Goal: Information Seeking & Learning: Learn about a topic

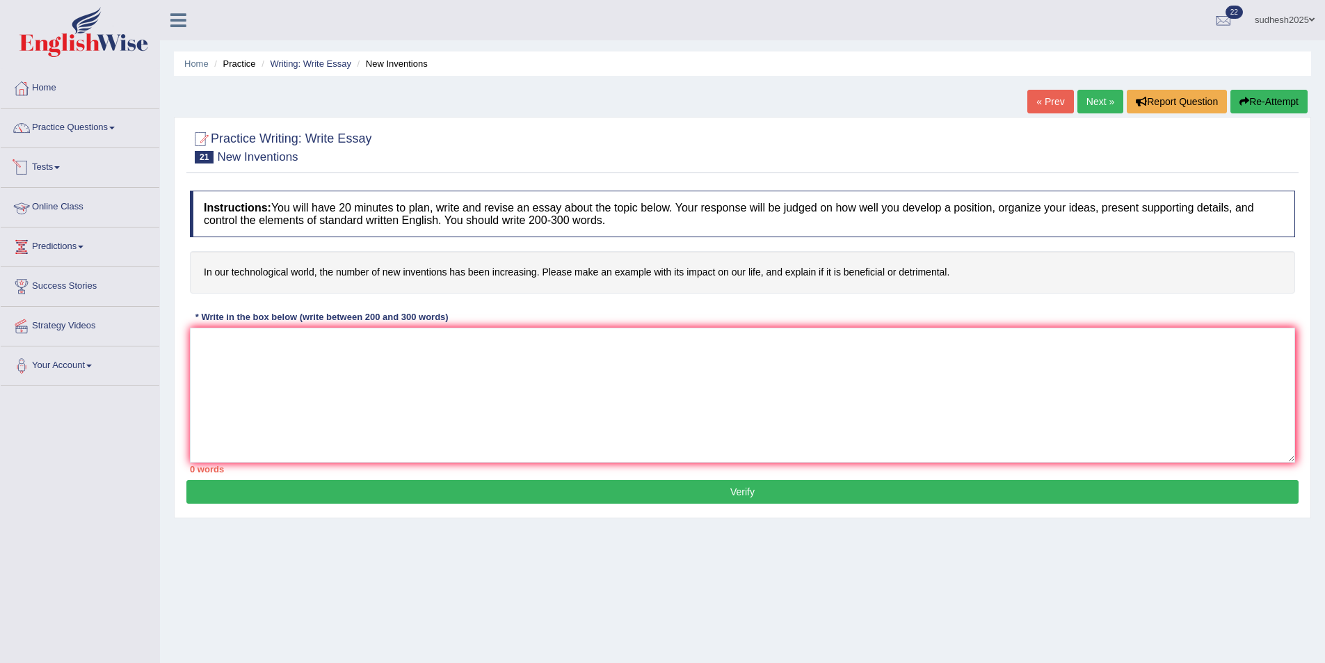
click at [69, 198] on link "Online Class" at bounding box center [80, 205] width 159 height 35
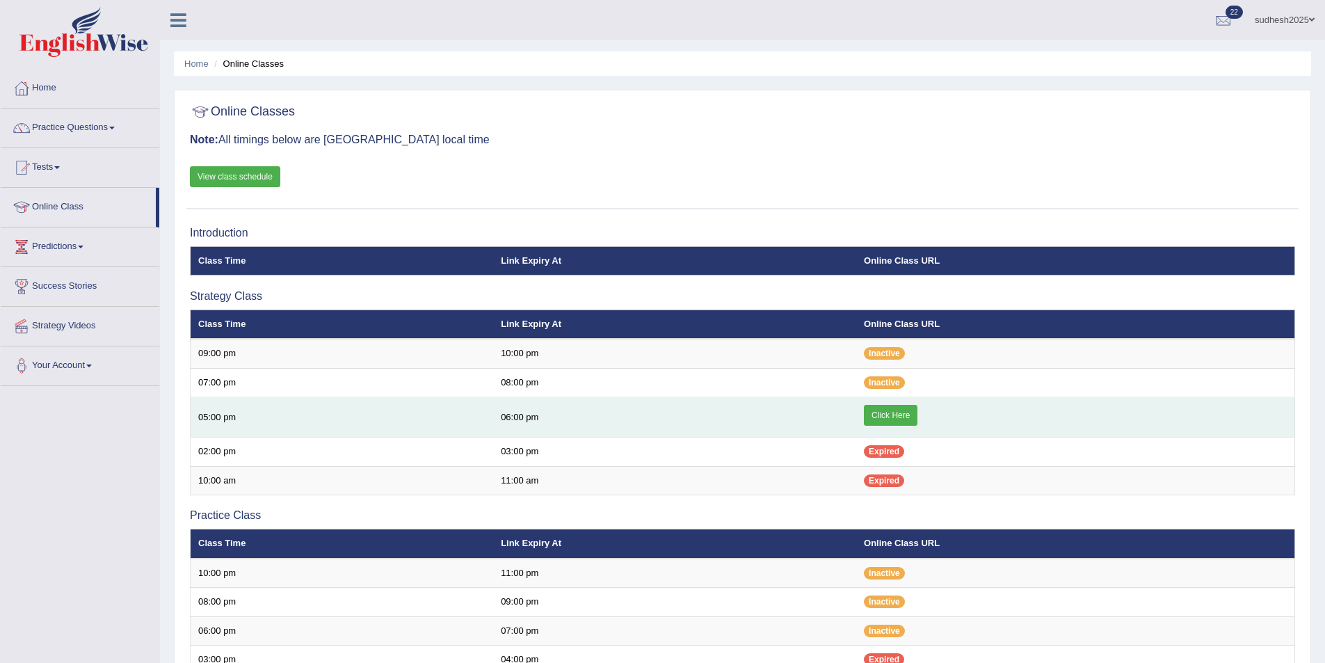
click at [881, 412] on link "Click Here" at bounding box center [891, 415] width 54 height 21
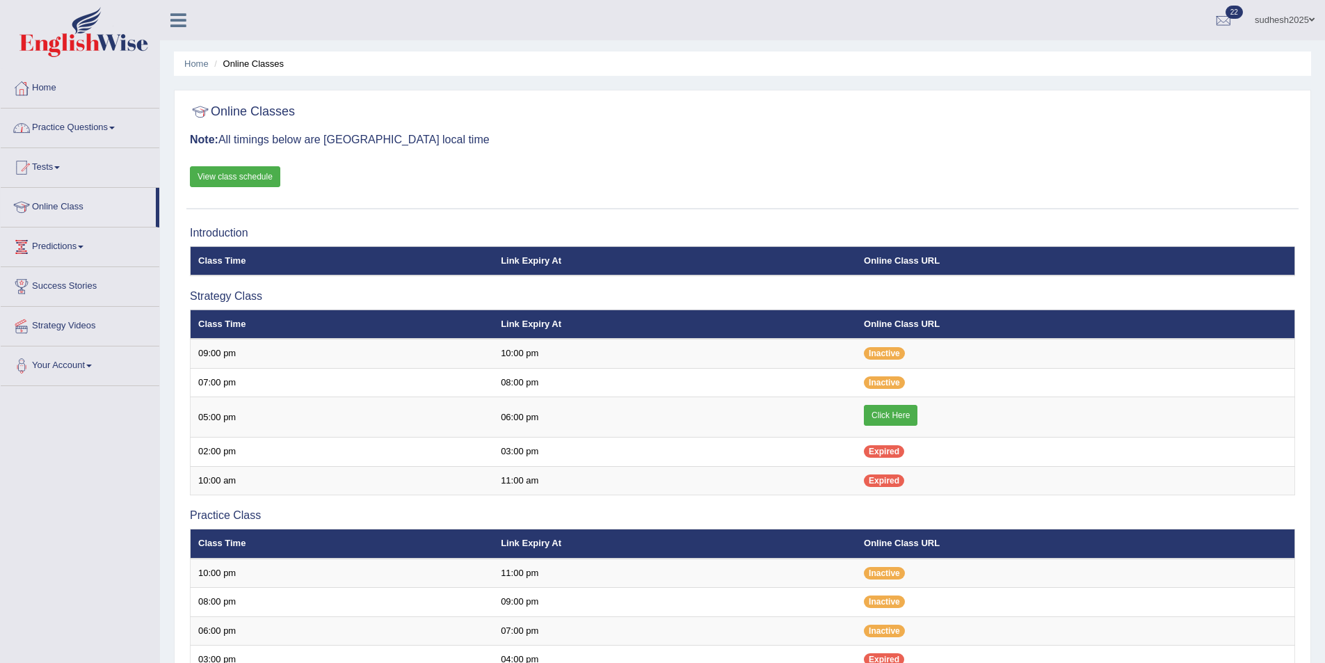
click at [55, 122] on link "Practice Questions" at bounding box center [80, 126] width 159 height 35
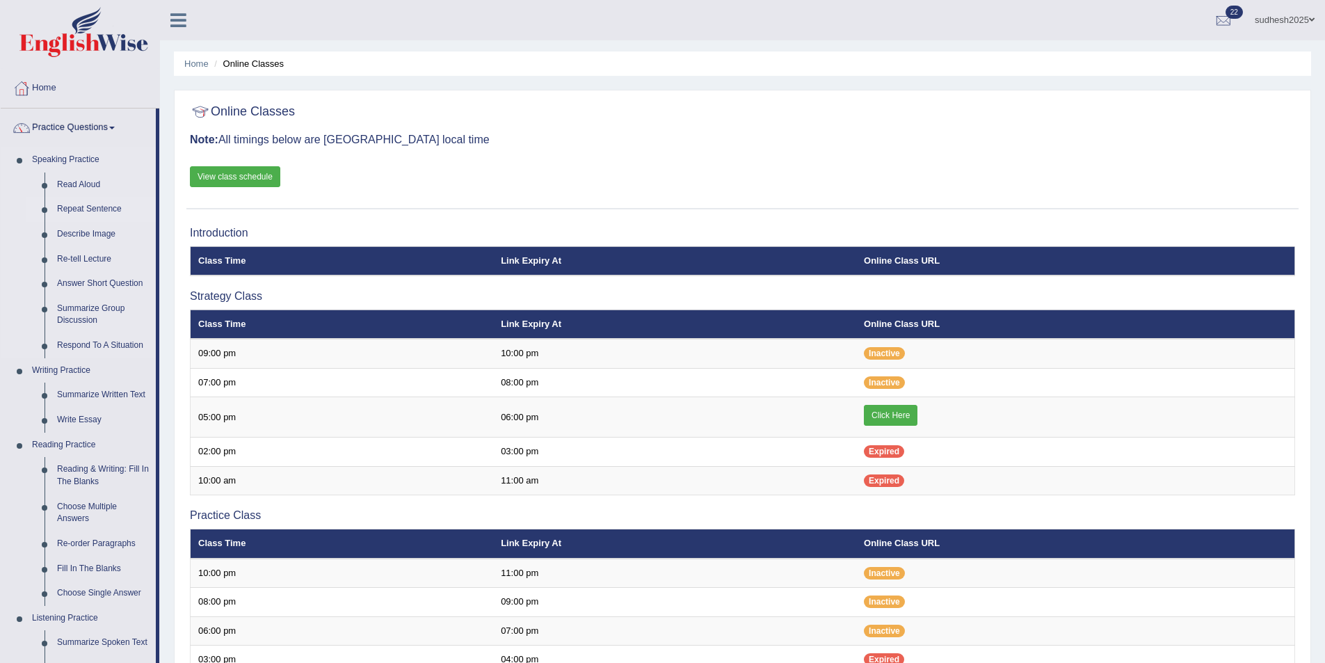
click at [78, 209] on link "Repeat Sentence" at bounding box center [103, 209] width 105 height 25
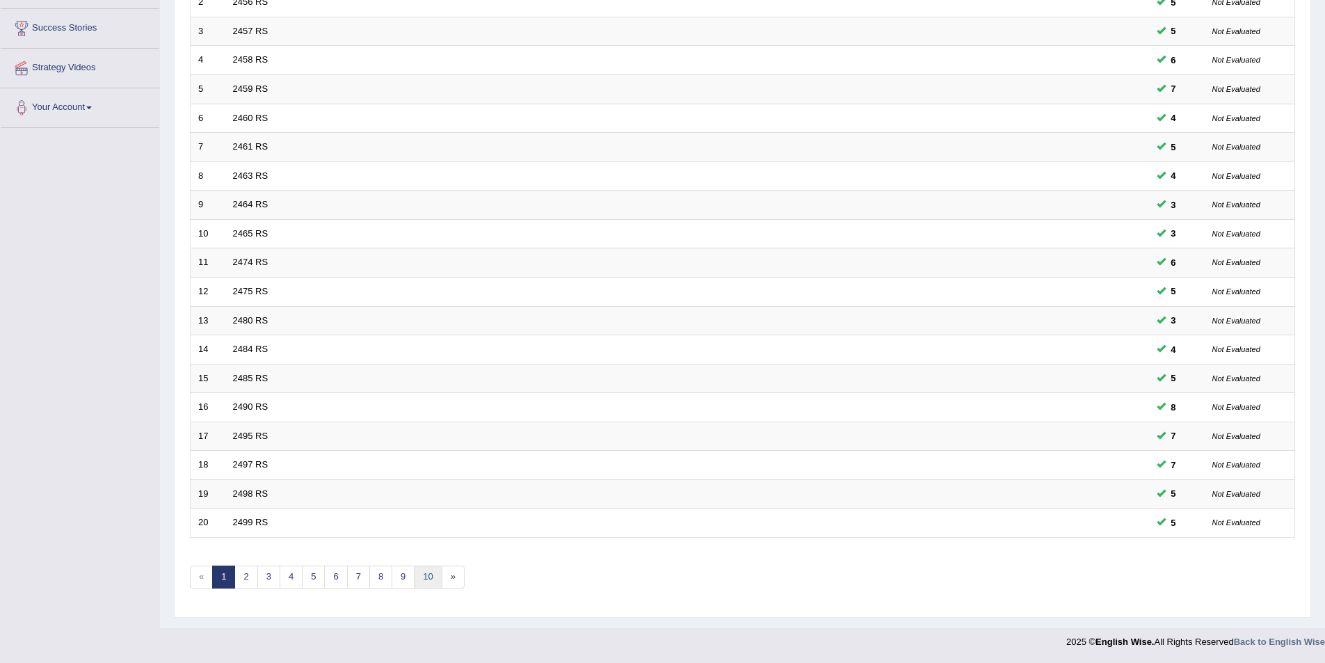
click at [426, 582] on link "10" at bounding box center [428, 577] width 28 height 23
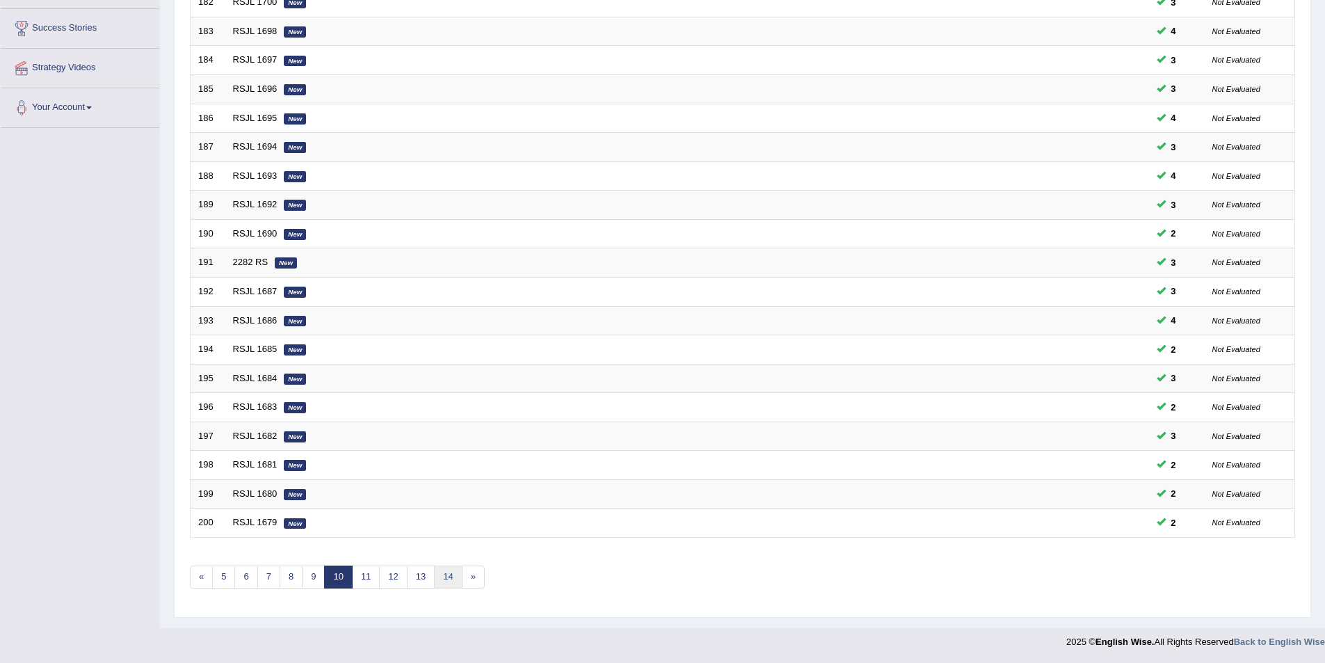
click at [454, 578] on link "14" at bounding box center [448, 577] width 28 height 23
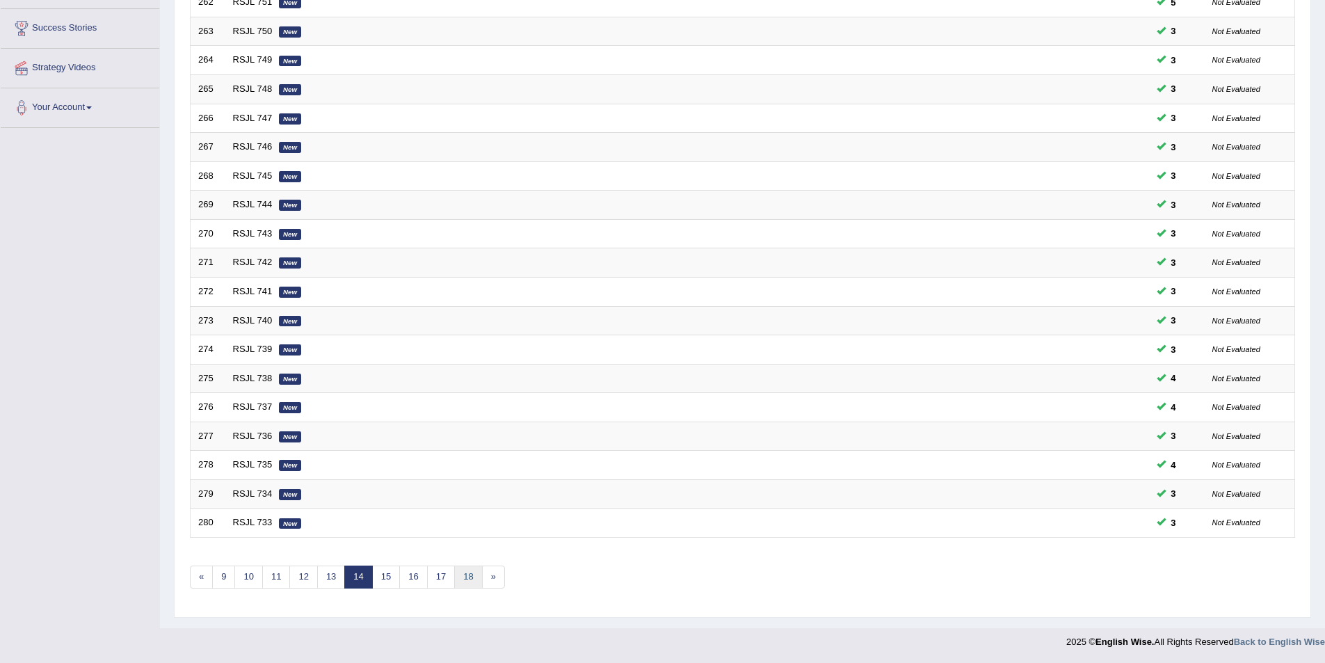
click at [467, 579] on link "18" at bounding box center [468, 577] width 28 height 23
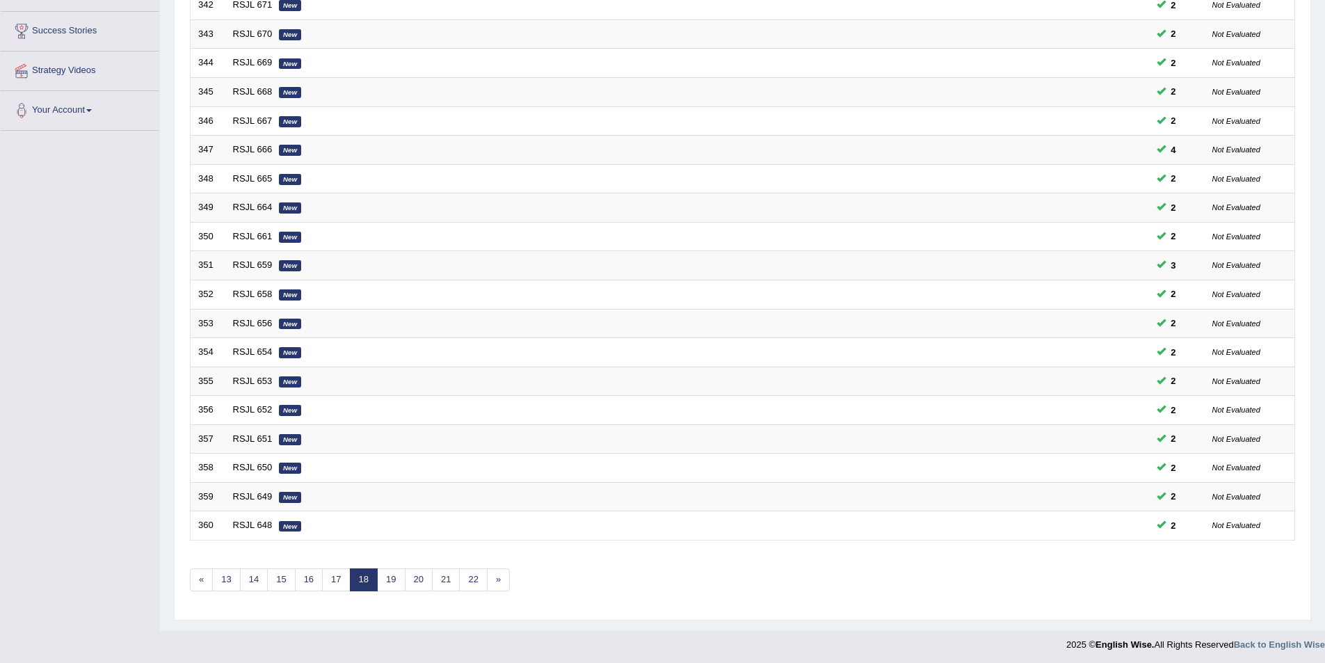
scroll to position [258, 0]
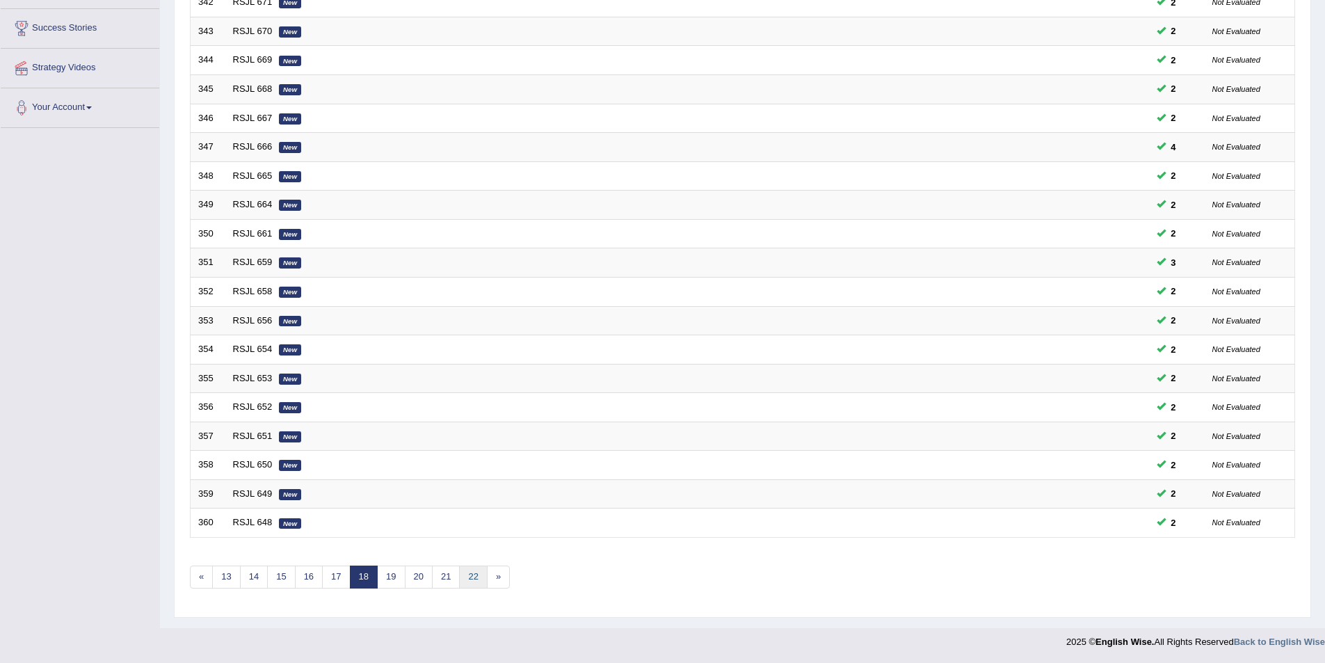
click at [476, 577] on link "22" at bounding box center [473, 577] width 28 height 23
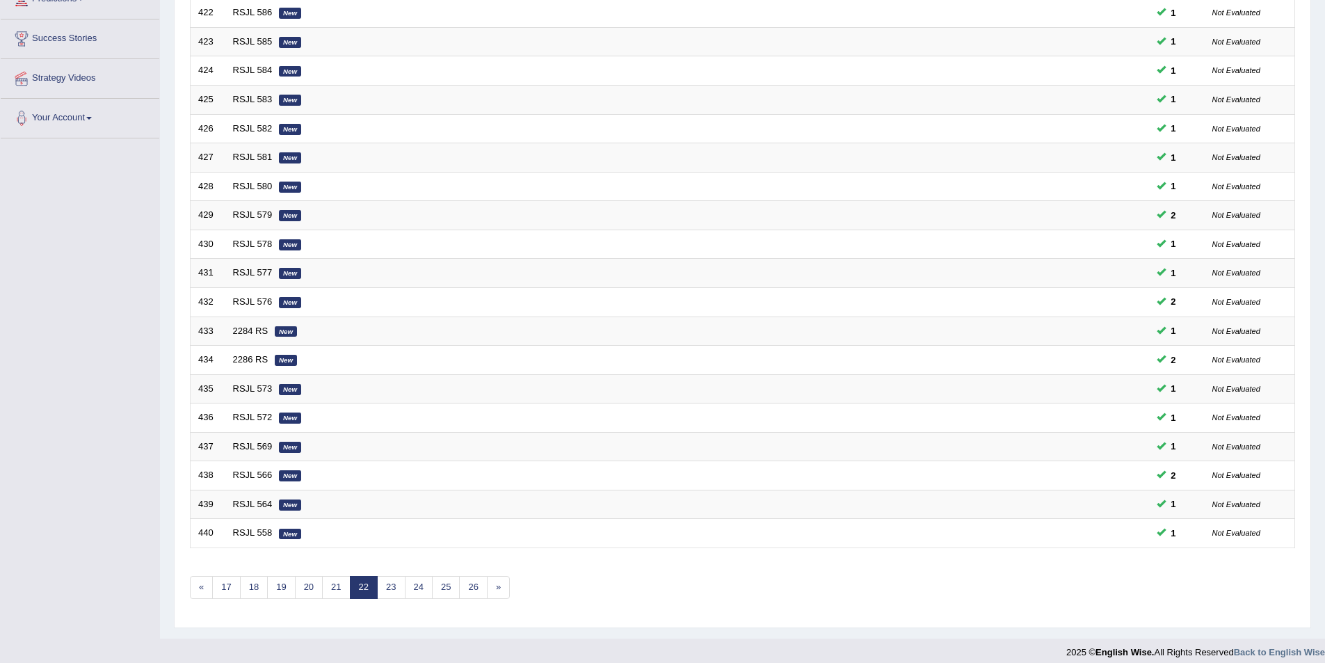
scroll to position [258, 0]
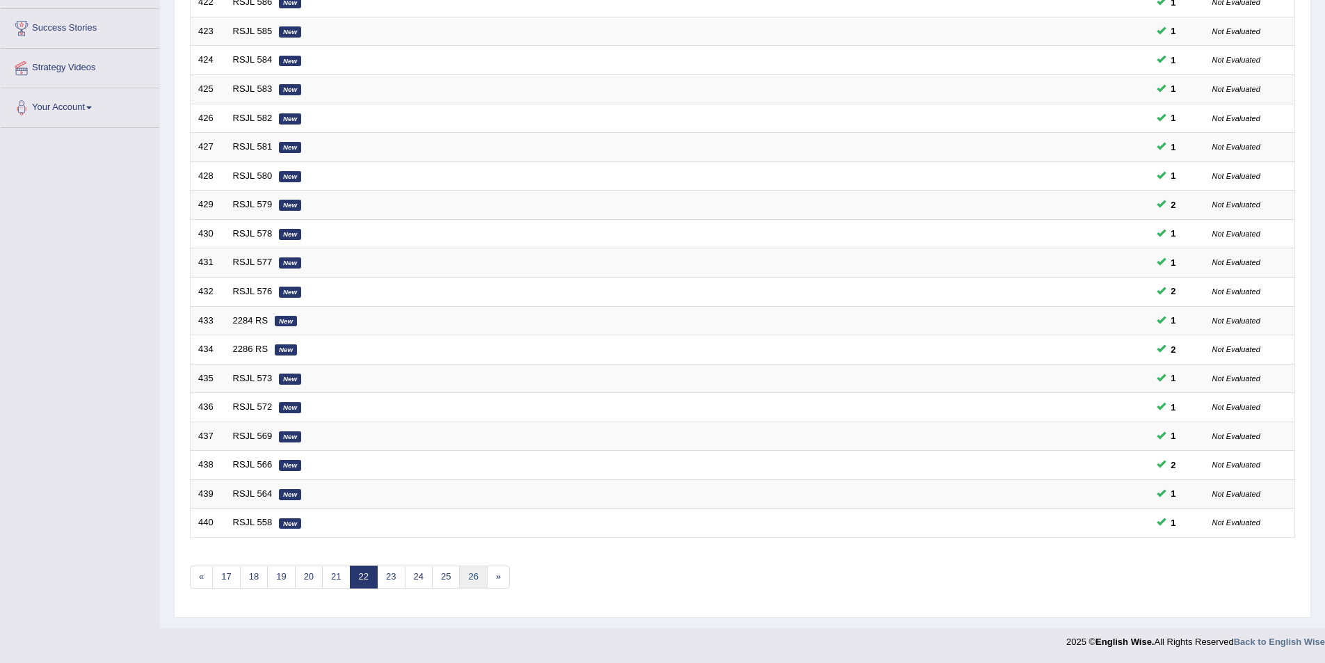
click at [480, 577] on link "26" at bounding box center [473, 577] width 28 height 23
click at [481, 578] on link "30" at bounding box center [473, 577] width 28 height 23
click at [476, 573] on link "34" at bounding box center [473, 577] width 28 height 23
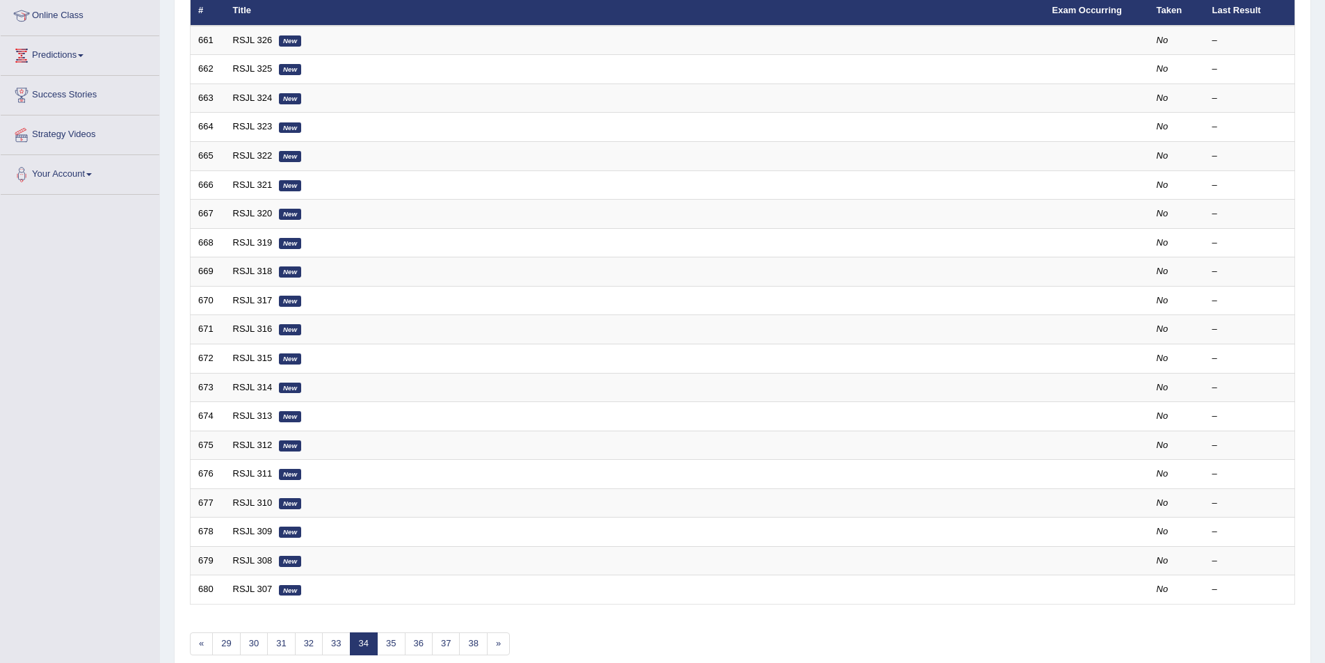
scroll to position [209, 0]
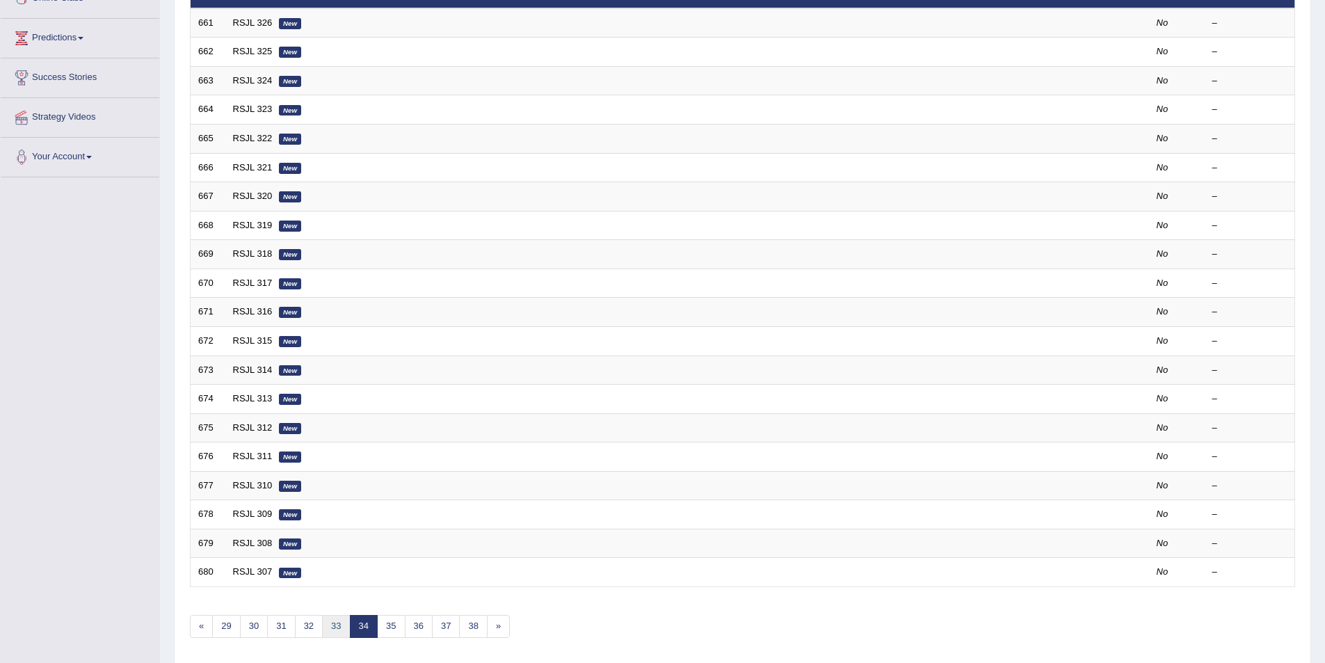
click at [339, 627] on link "33" at bounding box center [336, 626] width 28 height 23
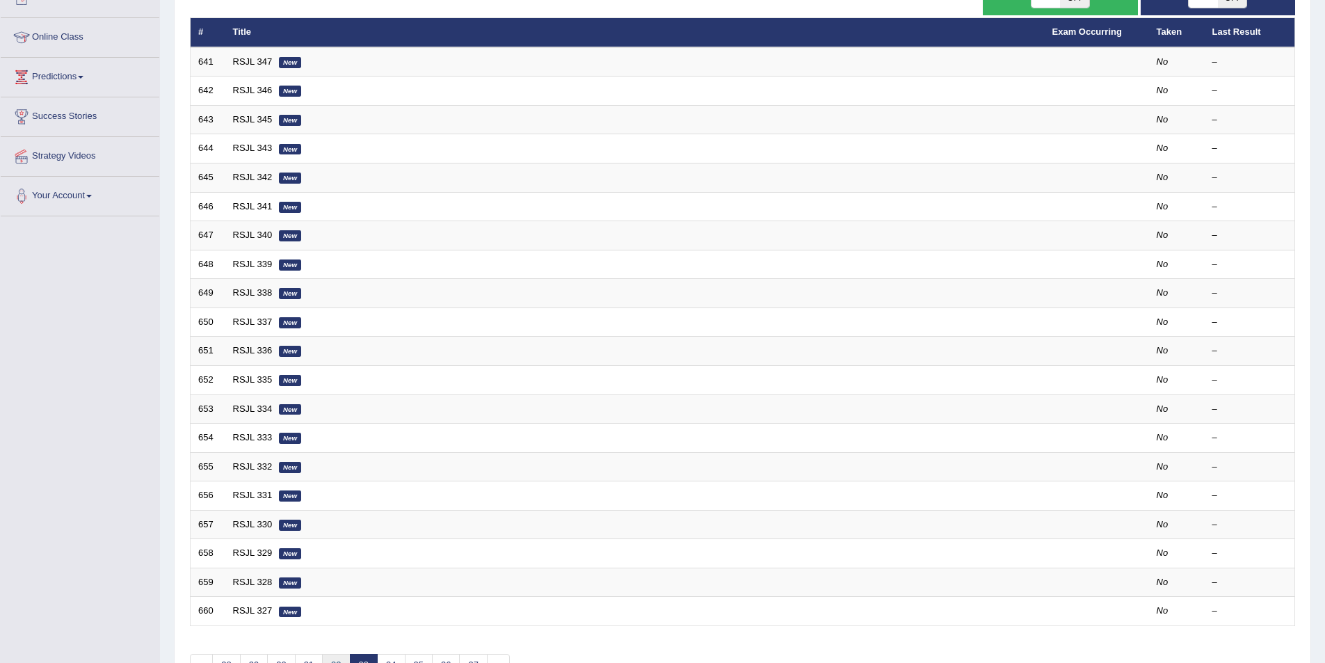
scroll to position [209, 0]
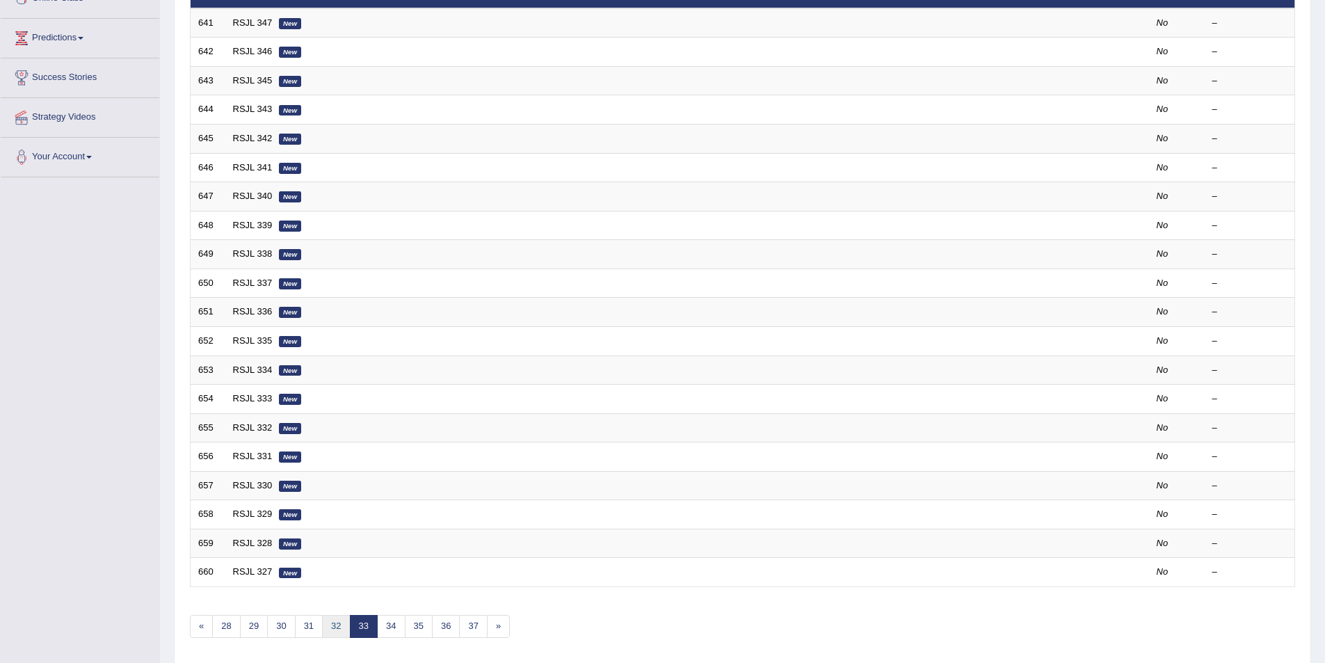
click at [339, 626] on link "32" at bounding box center [336, 626] width 28 height 23
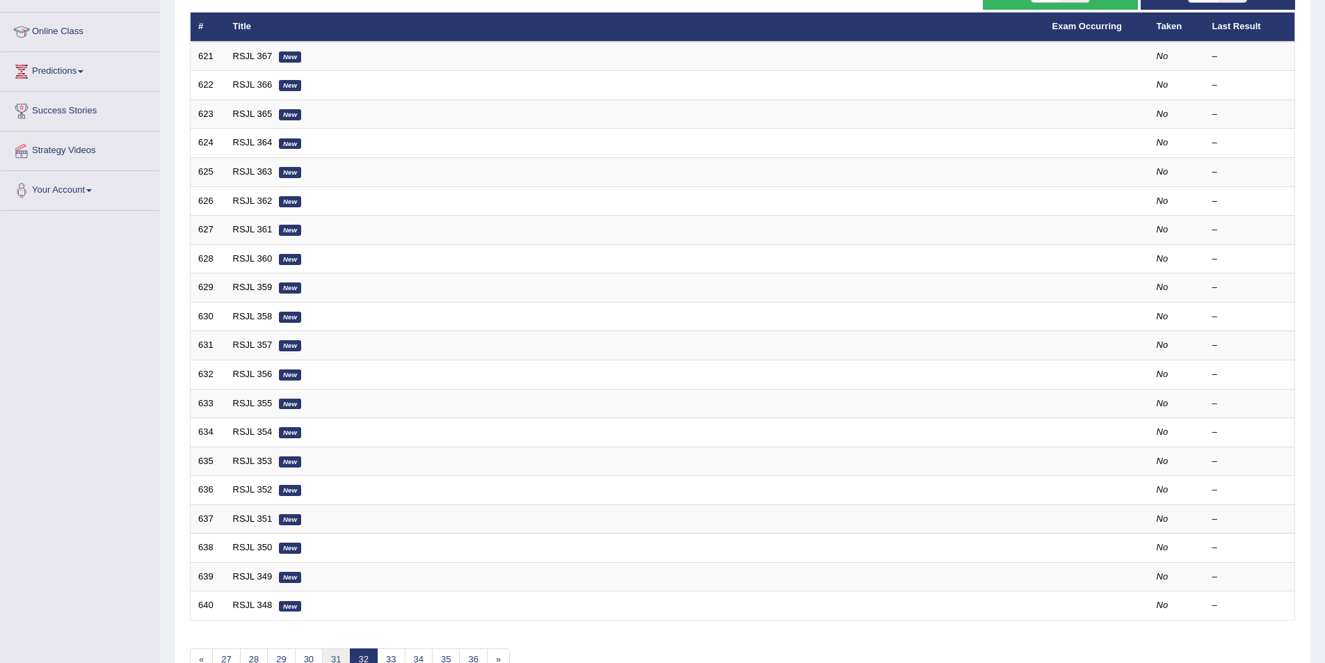
scroll to position [209, 0]
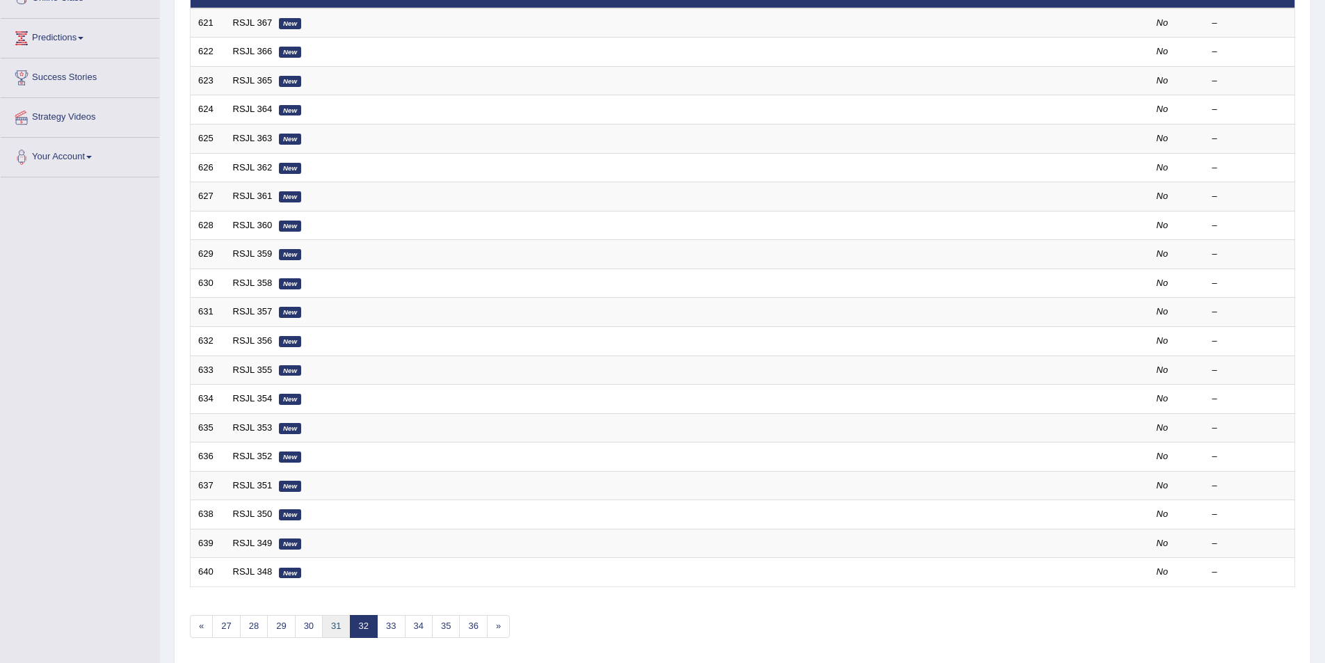
click at [330, 627] on link "31" at bounding box center [336, 626] width 28 height 23
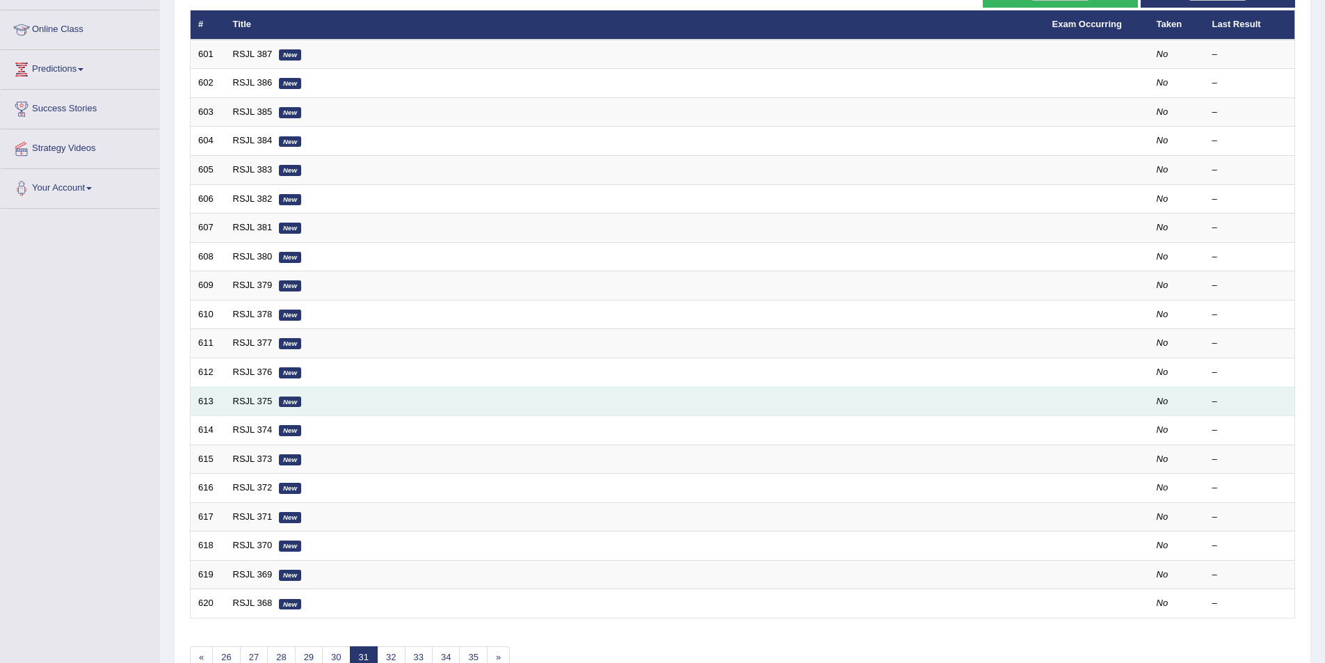
scroll to position [209, 0]
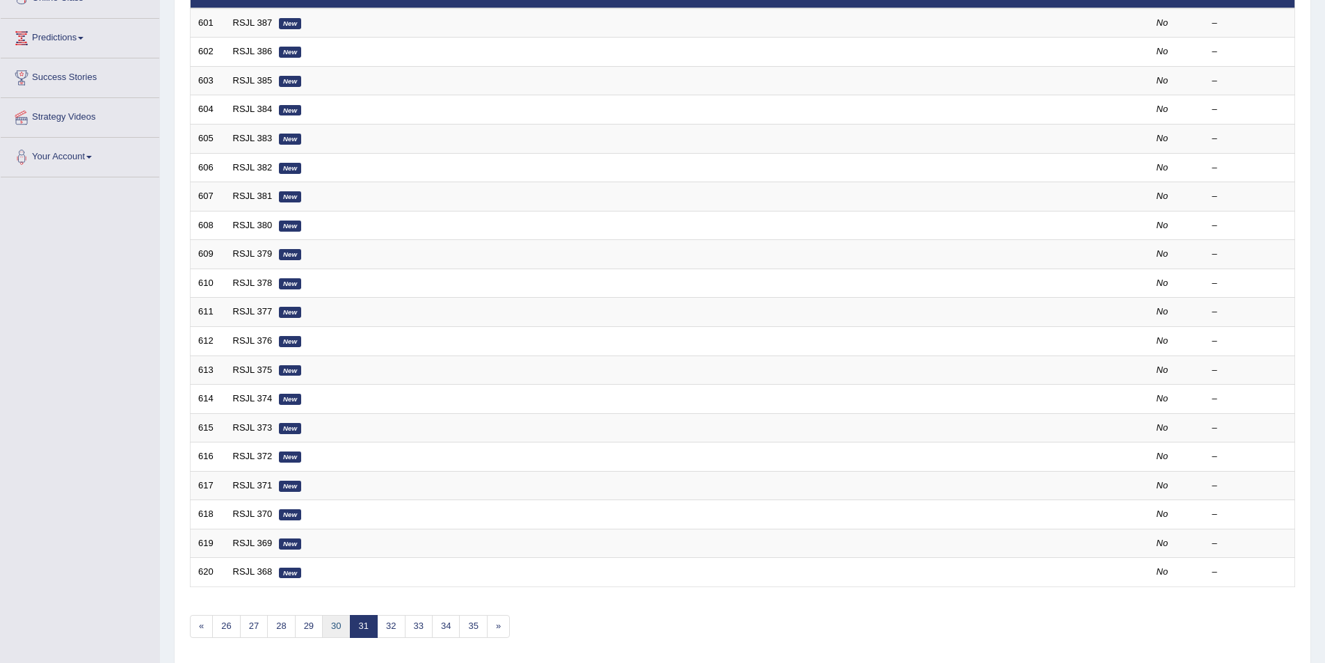
click at [333, 627] on link "30" at bounding box center [336, 626] width 28 height 23
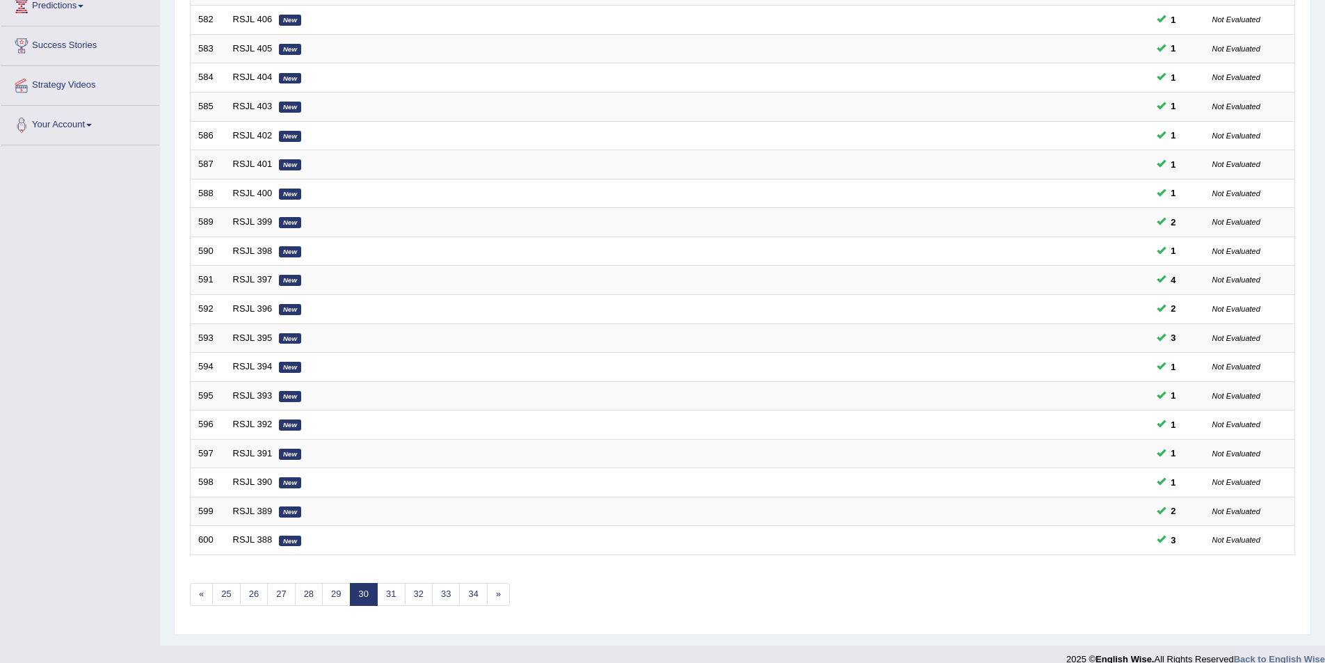
scroll to position [258, 0]
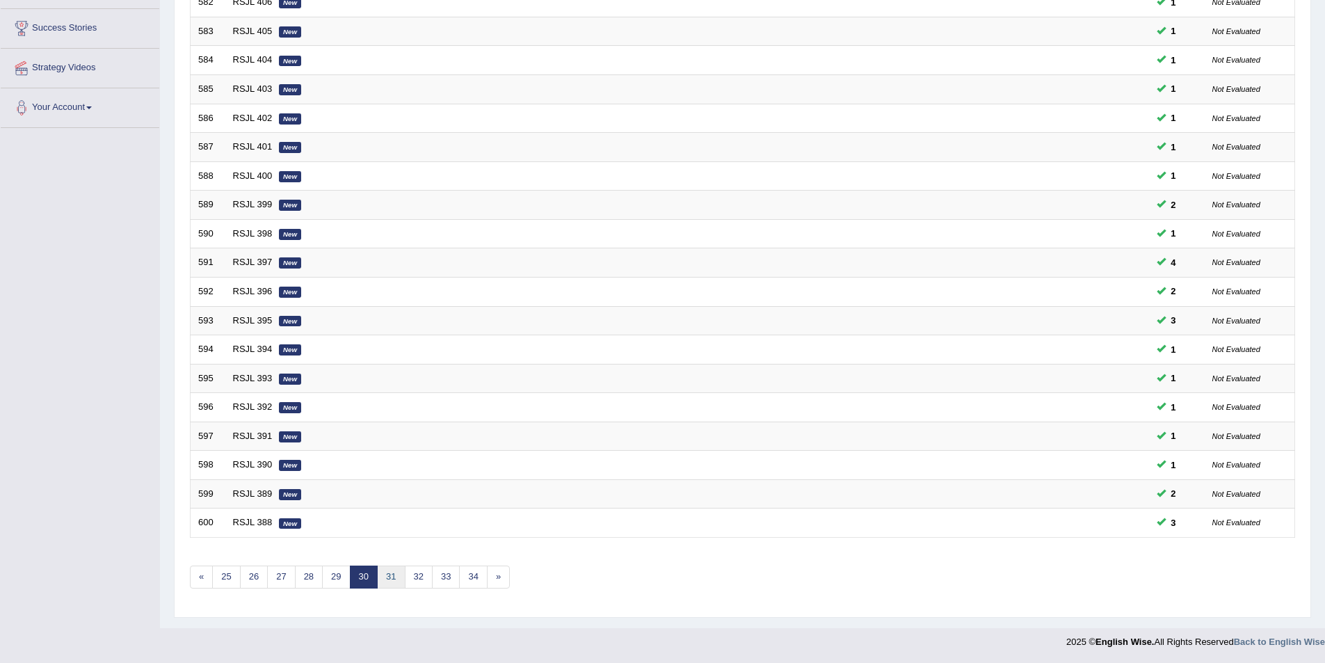
click at [389, 579] on link "31" at bounding box center [391, 577] width 28 height 23
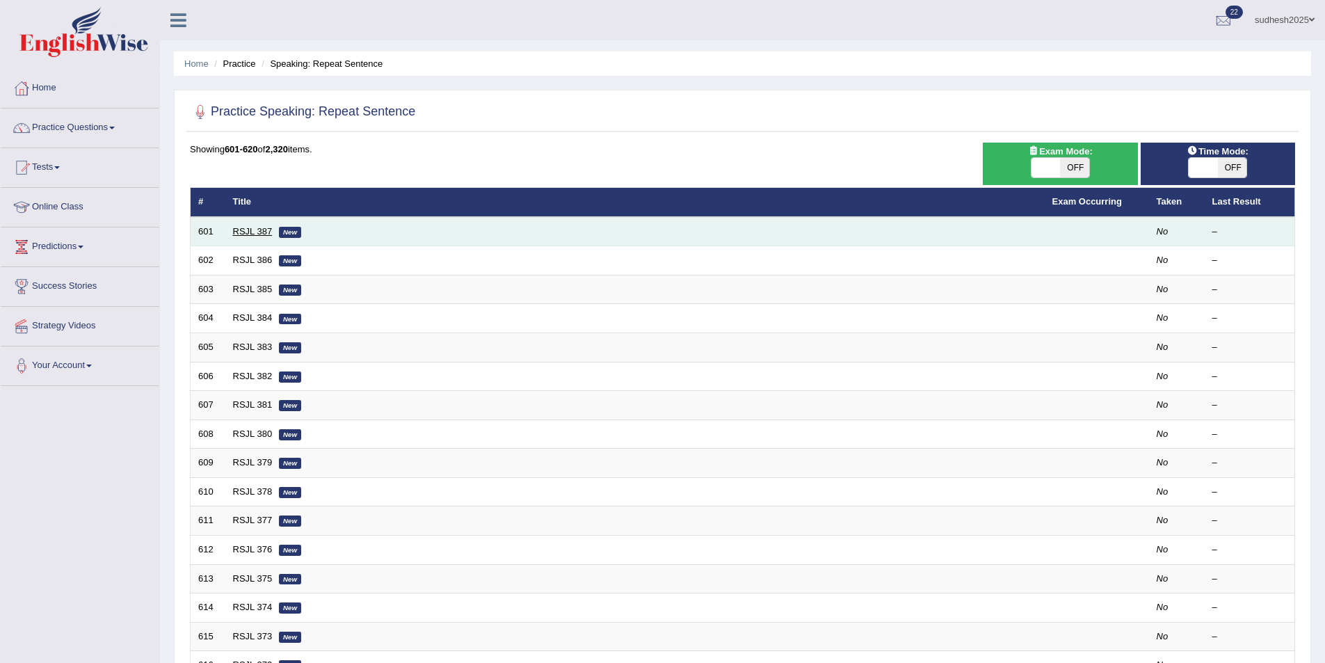
click at [247, 230] on link "RSJL 387" at bounding box center [253, 231] width 40 height 10
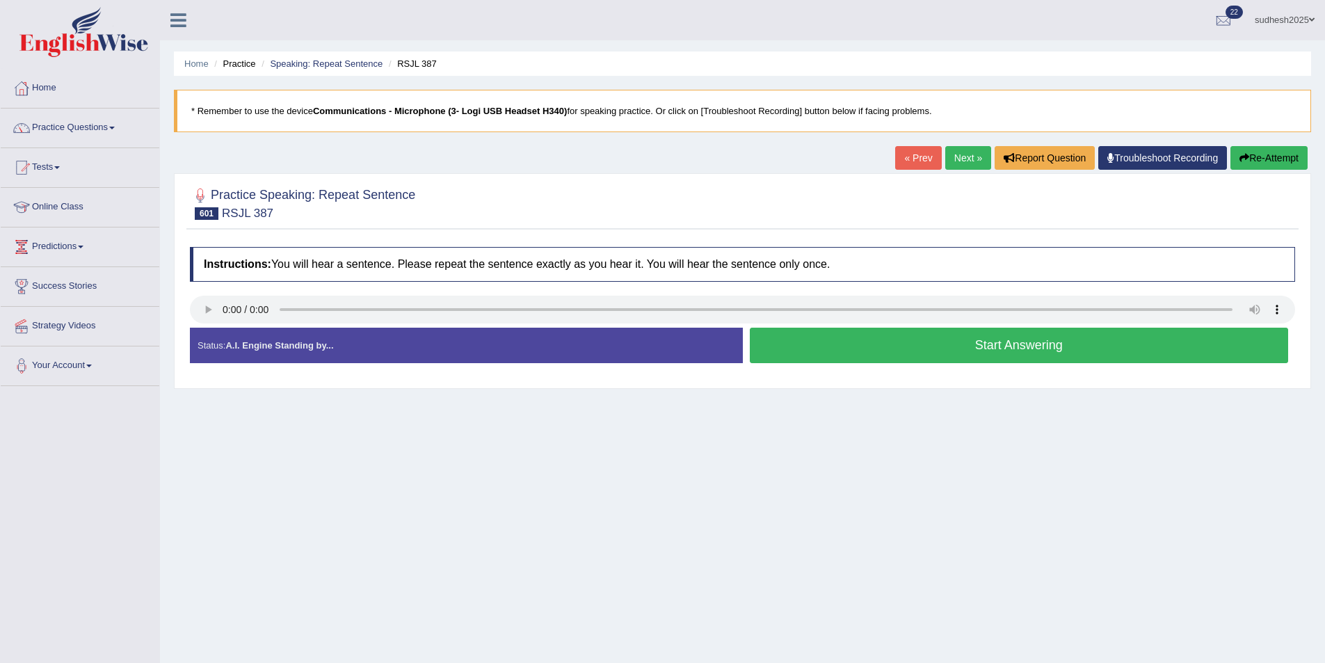
click at [968, 159] on link "Next »" at bounding box center [968, 158] width 46 height 24
click at [74, 127] on link "Practice Questions" at bounding box center [80, 126] width 159 height 35
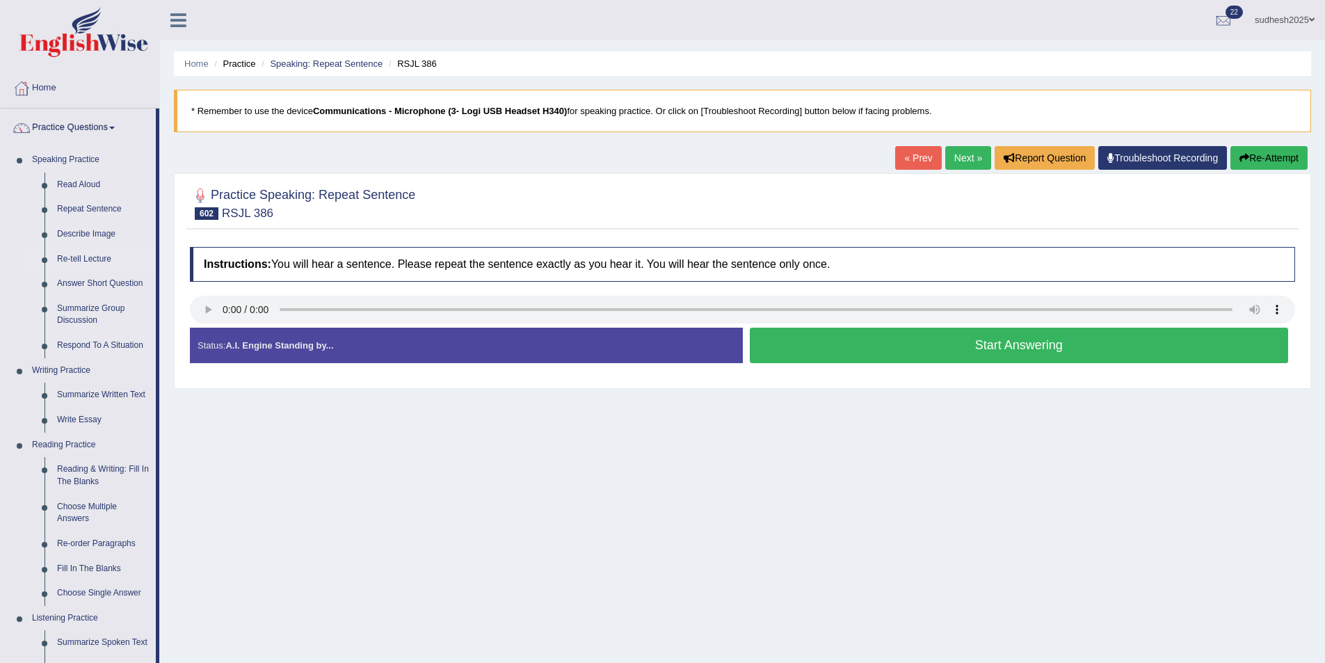
click at [86, 256] on link "Re-tell Lecture" at bounding box center [103, 259] width 105 height 25
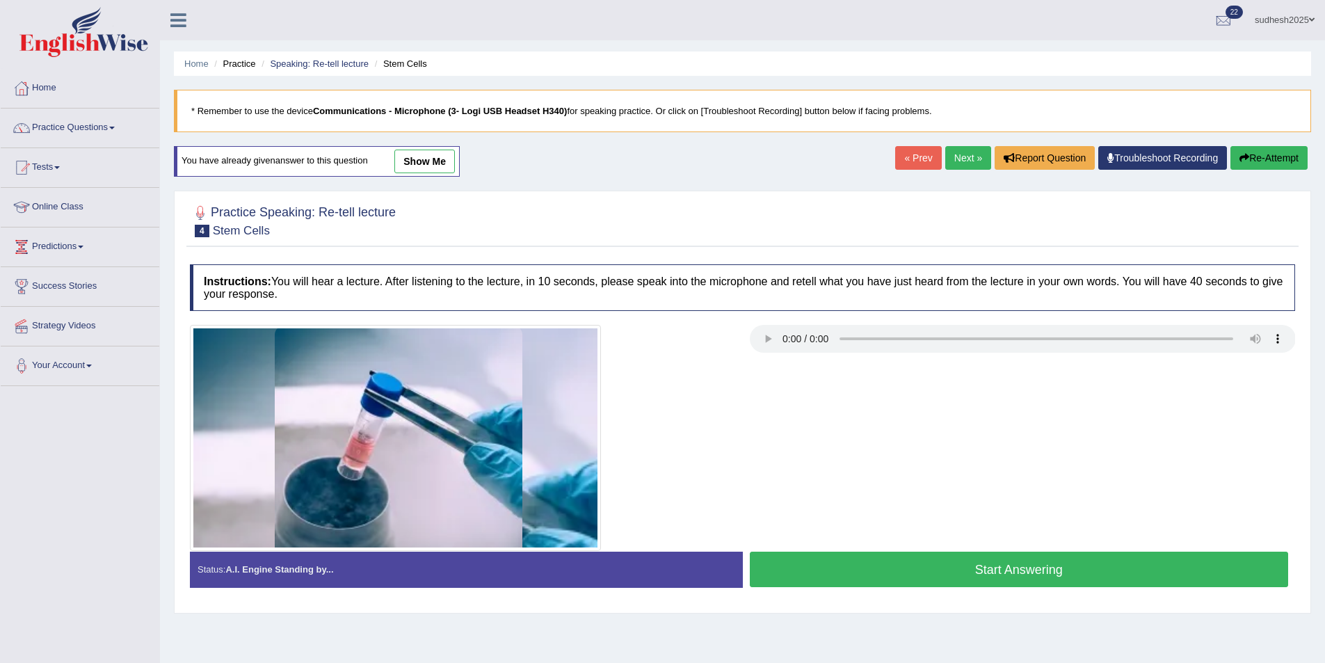
click at [947, 569] on button "Start Answering" at bounding box center [1019, 569] width 539 height 35
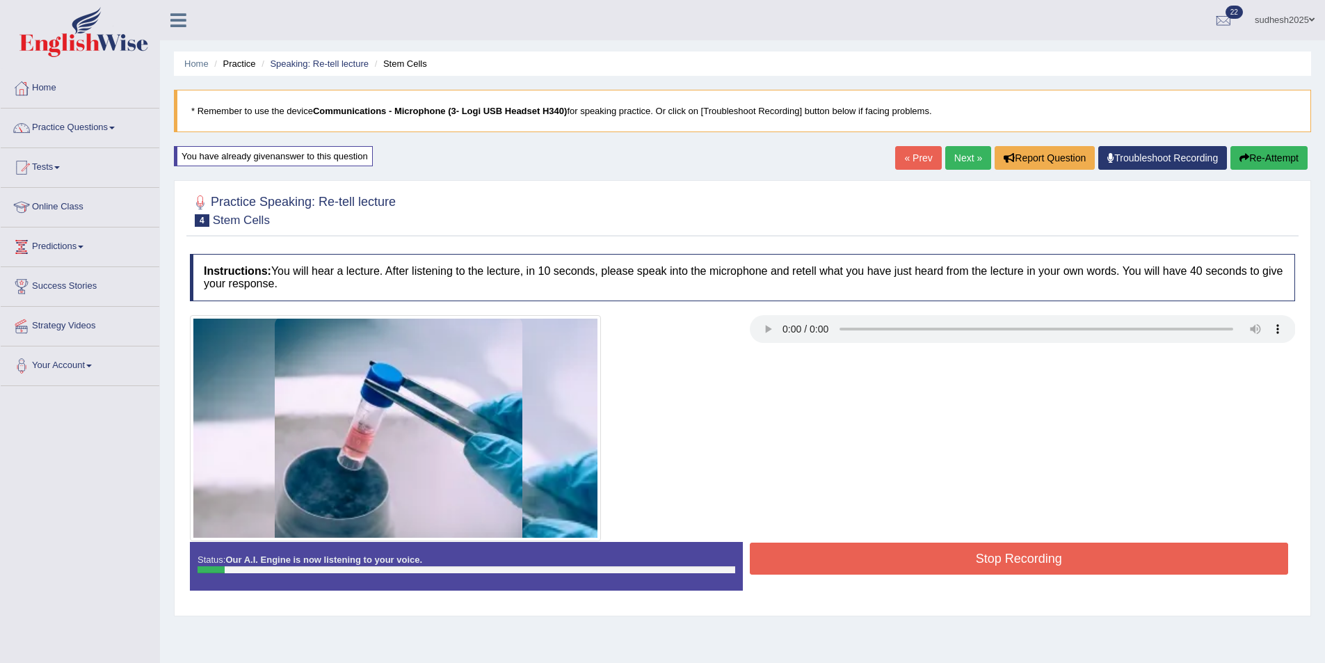
click at [947, 562] on button "Stop Recording" at bounding box center [1019, 559] width 539 height 32
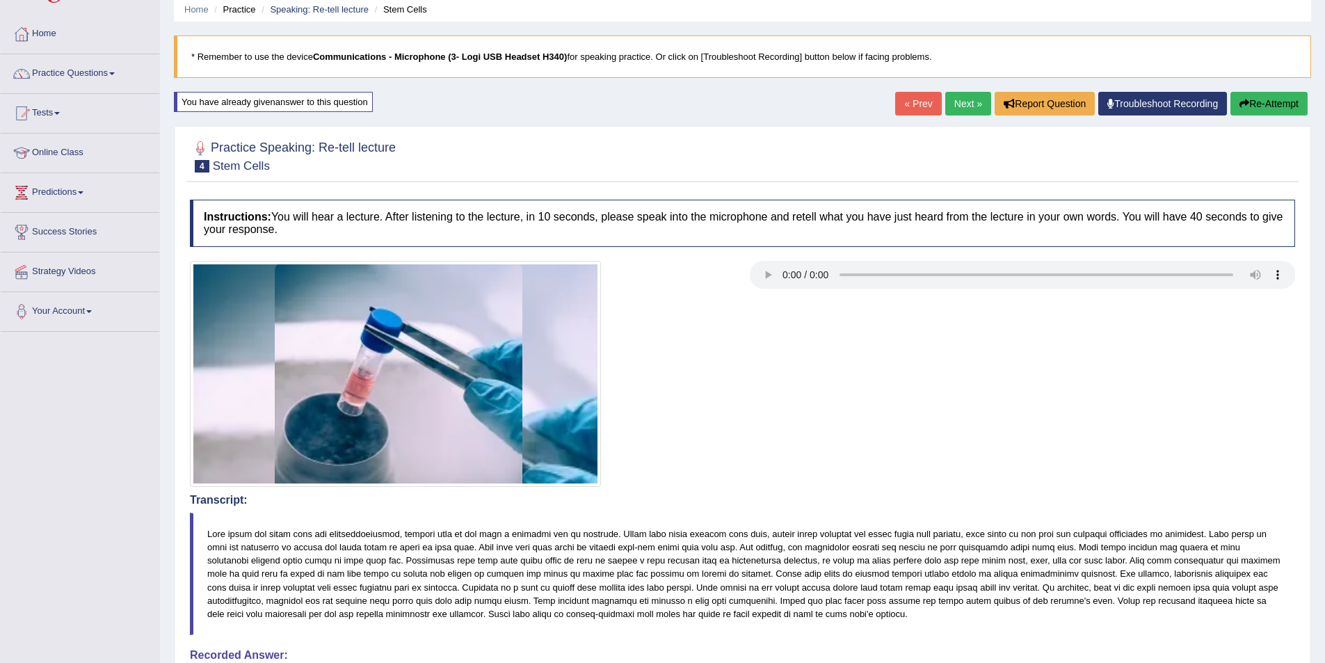
scroll to position [139, 0]
